Goal: Task Accomplishment & Management: Complete application form

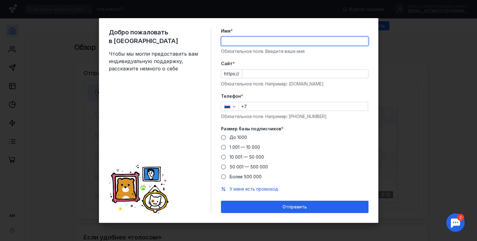
click at [289, 42] on input "Имя *" at bounding box center [294, 41] width 147 height 9
type input "F"
type input "[PERSON_NAME]"
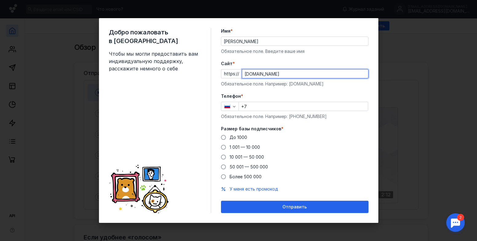
type input "[DOMAIN_NAME]"
click at [258, 109] on input "+7" at bounding box center [303, 106] width 129 height 9
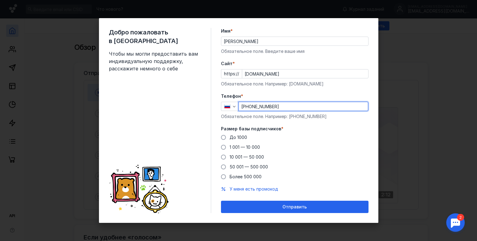
type input "[PHONE_NUMBER]"
click at [208, 117] on div "Добро пожаловать в Sendsay Чтобы мы могли предоставить вам индивидуальную подде…" at bounding box center [160, 120] width 102 height 185
click at [225, 136] on span at bounding box center [223, 137] width 5 height 5
click at [0, 0] on input "До 1000" at bounding box center [0, 0] width 0 height 0
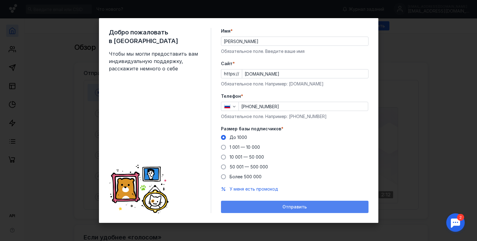
click at [301, 206] on span "Отправить" at bounding box center [295, 207] width 24 height 5
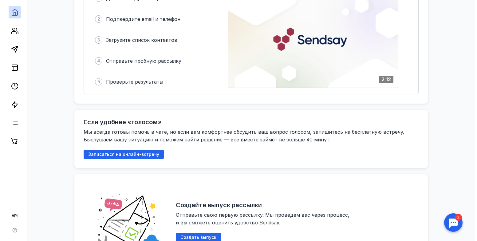
scroll to position [154, 0]
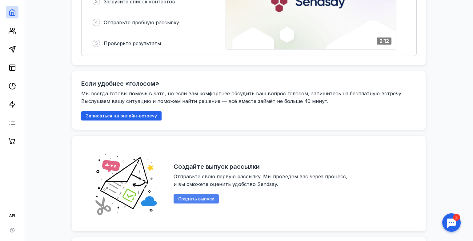
click at [199, 198] on span "Создать выпуск" at bounding box center [196, 199] width 36 height 5
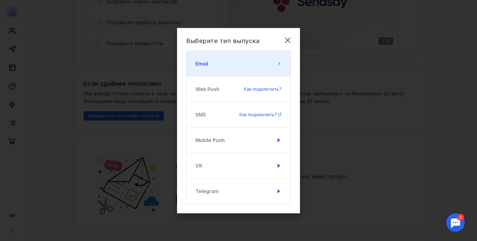
click at [244, 63] on button "Email" at bounding box center [238, 64] width 105 height 26
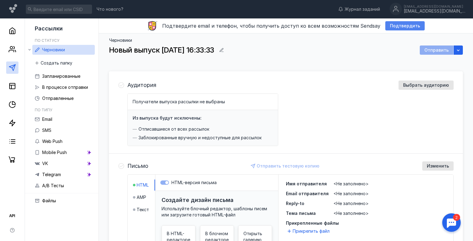
click at [405, 24] on span "Подтвердить" at bounding box center [405, 25] width 30 height 5
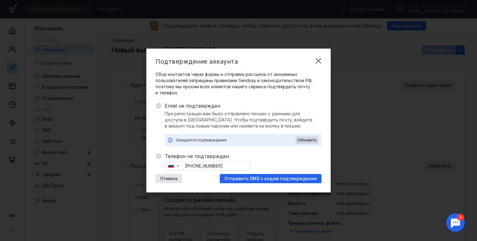
click at [287, 179] on span "Отправить SMS с кодом подтверждения" at bounding box center [271, 178] width 93 height 5
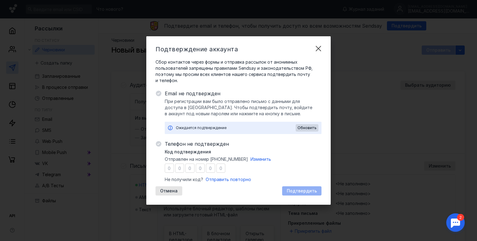
type input "4"
type input "6"
type input "2"
type input "3"
type input "9"
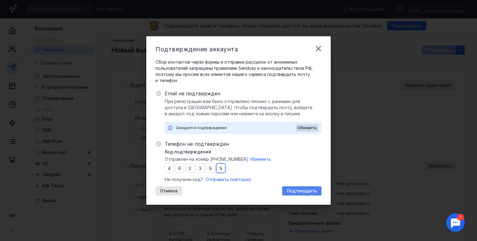
type input "9"
click at [306, 189] on span "Подтвердить" at bounding box center [302, 191] width 30 height 5
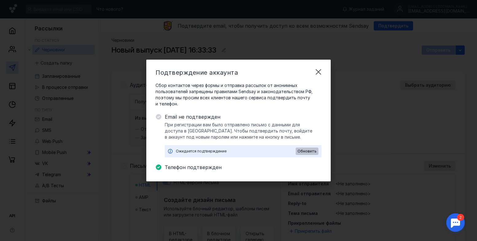
click at [311, 150] on span "Обновить" at bounding box center [307, 151] width 19 height 4
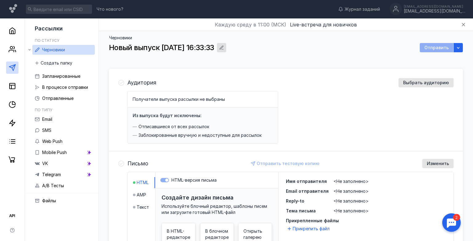
click at [224, 46] on icon "button" at bounding box center [221, 47] width 5 height 5
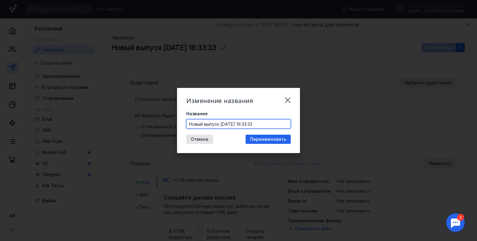
drag, startPoint x: 219, startPoint y: 124, endPoint x: 182, endPoint y: 124, distance: 37.5
click at [182, 124] on div "Изменение названия Название Новый выпуск [DATE] 16:33:33 Отмена Переименовать" at bounding box center [238, 120] width 123 height 65
type input "Приветственное письмо [DATE] 16:33:33"
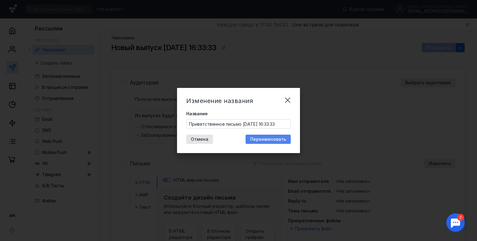
click at [273, 138] on span "Переименовать" at bounding box center [268, 139] width 36 height 5
